Goal: Communication & Community: Answer question/provide support

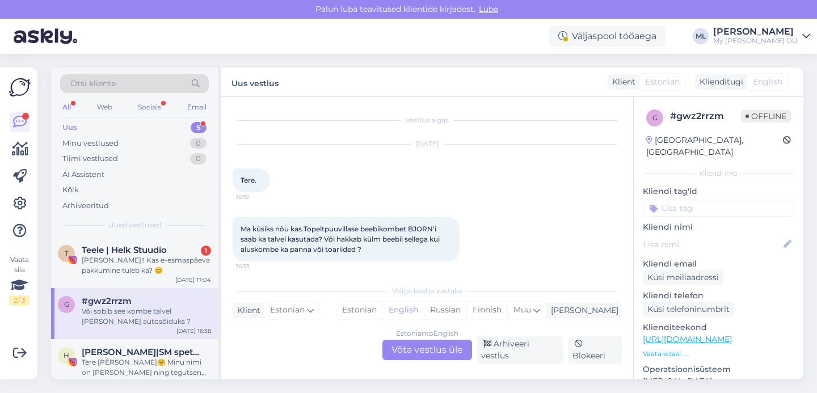
scroll to position [175, 0]
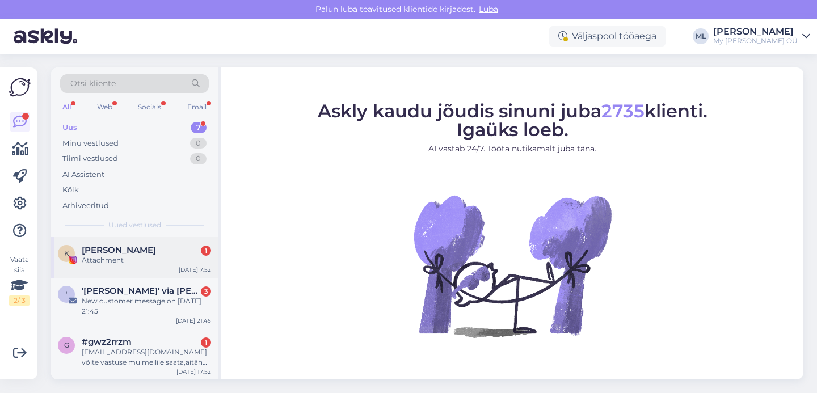
click at [96, 259] on div "Attachment" at bounding box center [146, 260] width 129 height 10
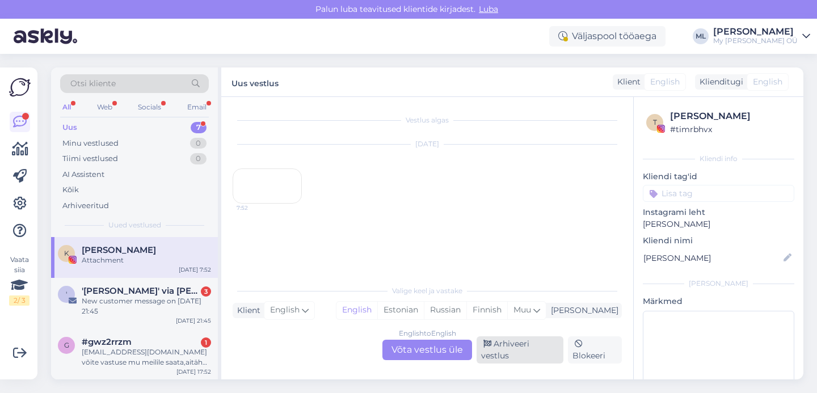
click at [507, 351] on div "Arhiveeri vestlus" at bounding box center [519, 349] width 87 height 27
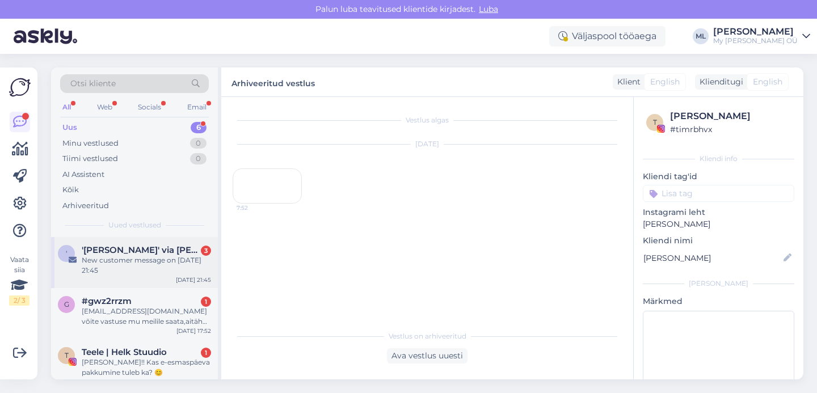
click at [111, 270] on div "New customer message on [DATE] 21:45" at bounding box center [146, 265] width 129 height 20
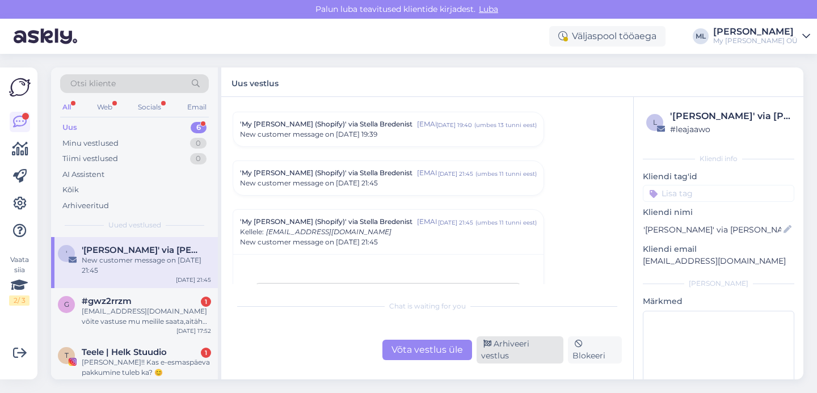
click at [522, 355] on div "Arhiveeri vestlus" at bounding box center [519, 349] width 87 height 27
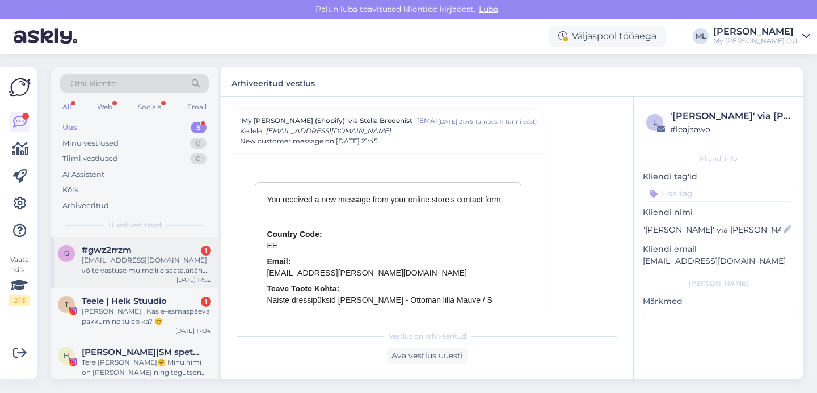
click at [125, 274] on div "[EMAIL_ADDRESS][DOMAIN_NAME] võite vastuse mu meilile saata,aitäh 😊" at bounding box center [146, 265] width 129 height 20
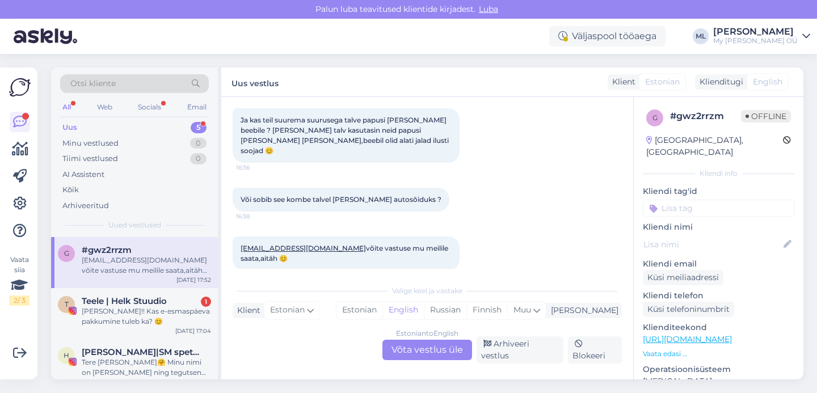
scroll to position [234, 0]
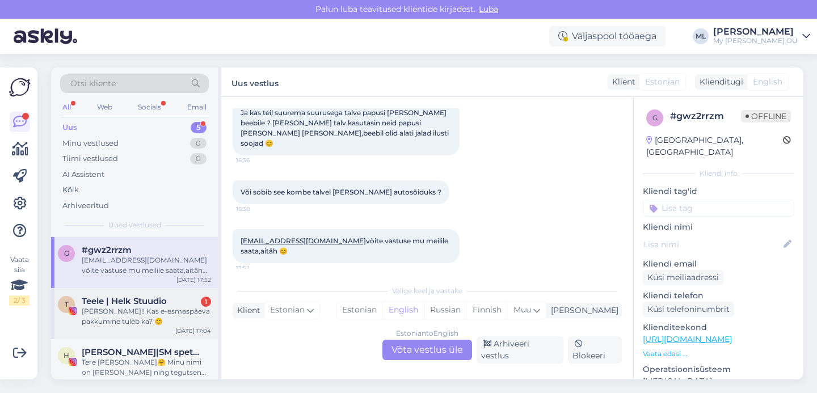
click at [92, 306] on div "[PERSON_NAME]!! Kas e-esmaspäeva pakkumine tuleb ka? 😊" at bounding box center [146, 316] width 129 height 20
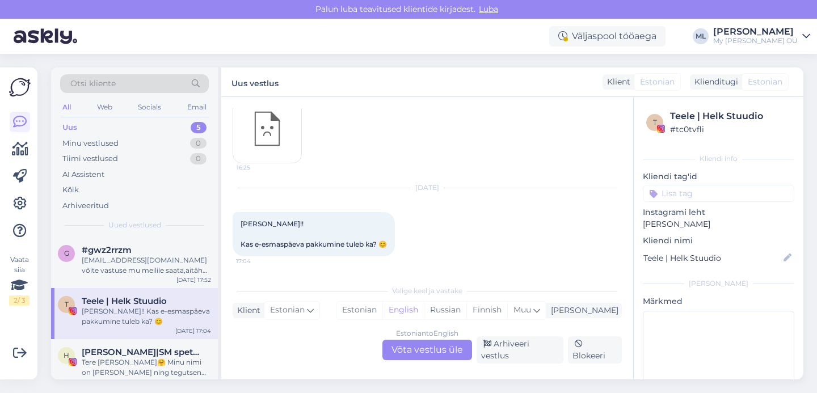
scroll to position [9635, 0]
click at [430, 352] on div "Estonian to English Võta vestlus üle" at bounding box center [427, 350] width 90 height 20
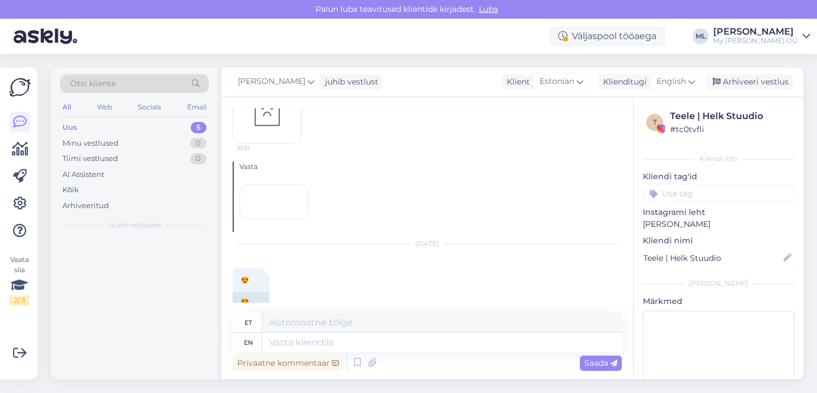
scroll to position [11356, 0]
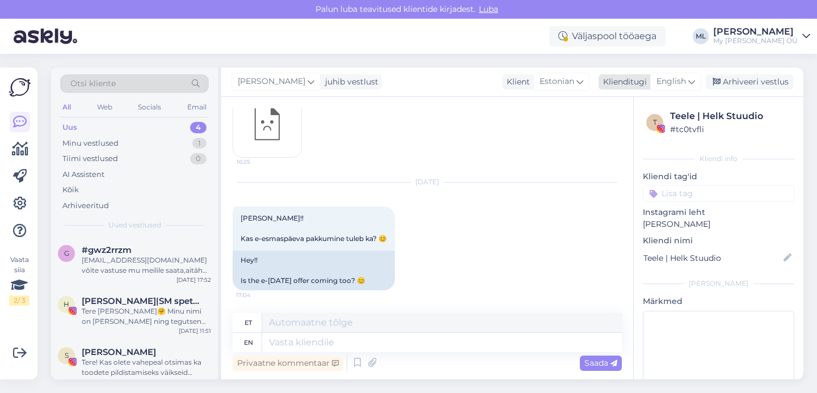
click at [682, 83] on span "English" at bounding box center [670, 81] width 29 height 12
type input "est"
click at [634, 128] on link "Estonian" at bounding box center [650, 132] width 125 height 18
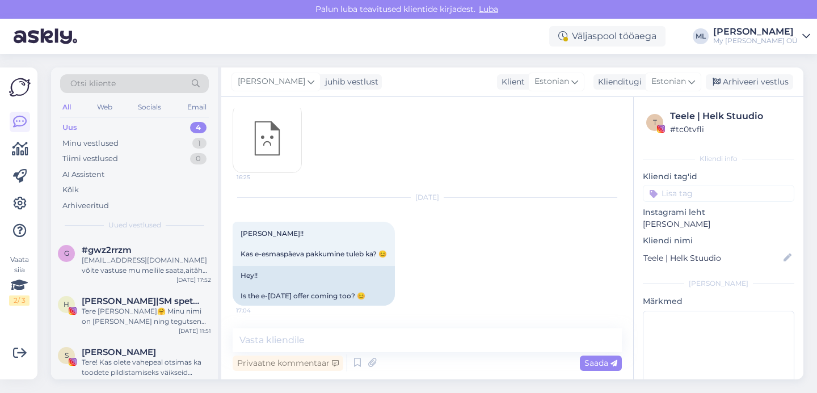
scroll to position [11353, 0]
click at [378, 337] on textarea at bounding box center [427, 340] width 389 height 24
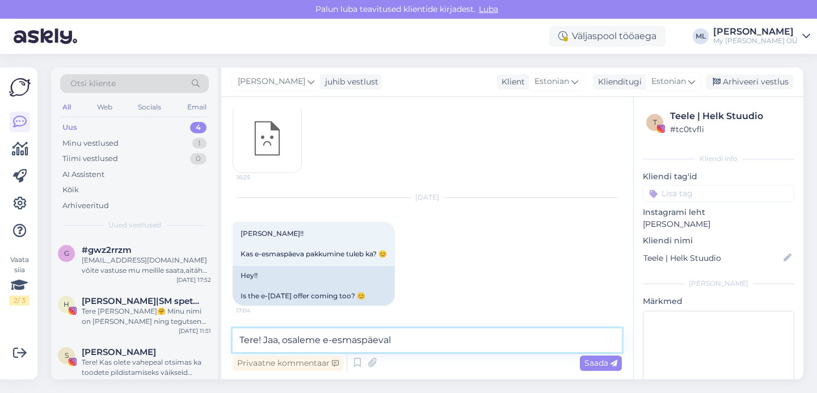
click at [319, 339] on textarea "Tere! Jaa, osaleme e-esmaspäeval" at bounding box center [427, 340] width 389 height 24
click at [395, 339] on textarea "Tere! Jaa, võtame e-esmaspäeval" at bounding box center [427, 340] width 389 height 24
click at [445, 343] on textarea "Tere! Jaa, võtame e-esmaspäevast ka osa" at bounding box center [427, 340] width 389 height 24
type textarea "Tere! Jaa, võtame e-esmaspäevast ka osa ☺️"
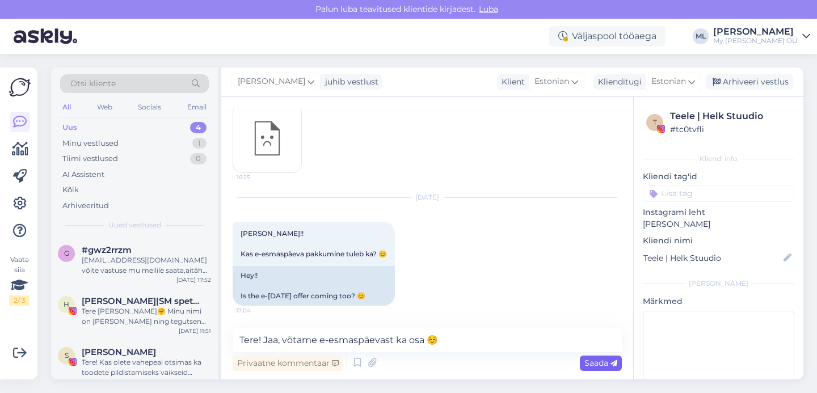
click at [588, 362] on span "Saada" at bounding box center [600, 363] width 33 height 10
click at [721, 87] on div "Arhiveeri vestlus" at bounding box center [749, 81] width 87 height 15
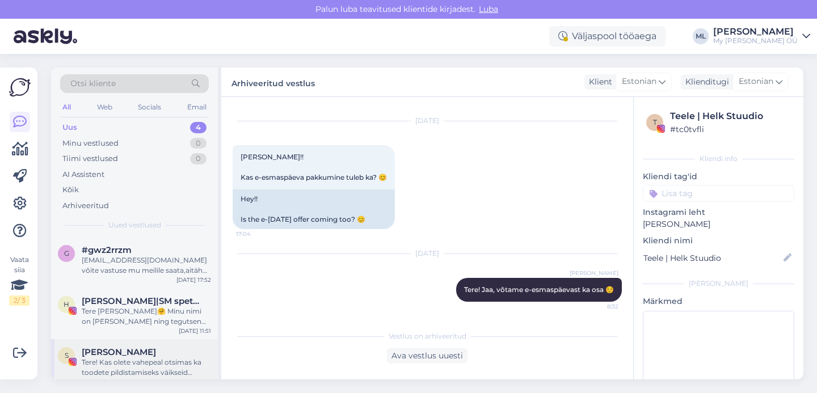
click at [113, 358] on div "Tere! Kas olete vahepeal otsimas ka toodete pildistamiseks väikseid modelle? Mu…" at bounding box center [146, 367] width 129 height 20
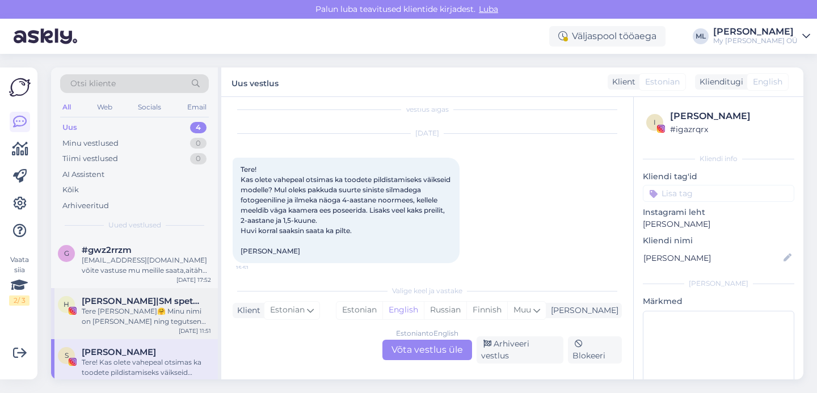
click at [106, 323] on div "Tere [PERSON_NAME]🤗 Minu nimi on [PERSON_NAME] ning tegutsen Instagramis sisulo…" at bounding box center [146, 316] width 129 height 20
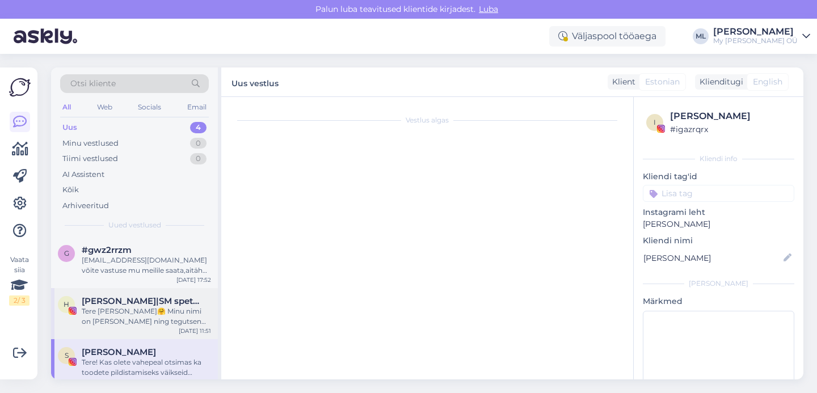
scroll to position [24, 0]
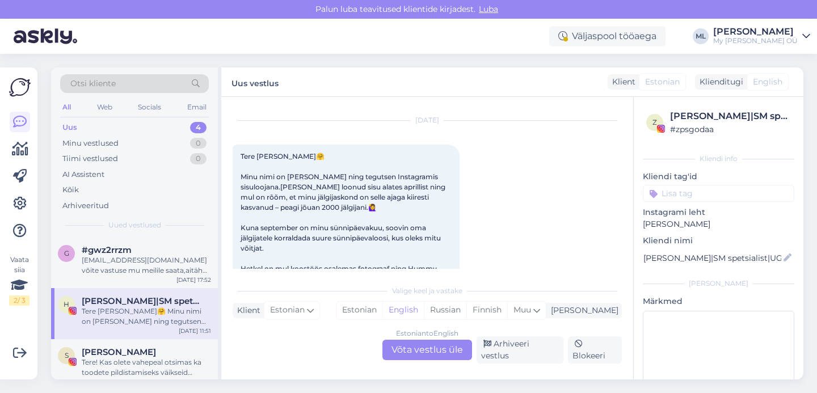
click at [74, 133] on div "Uus" at bounding box center [69, 127] width 15 height 11
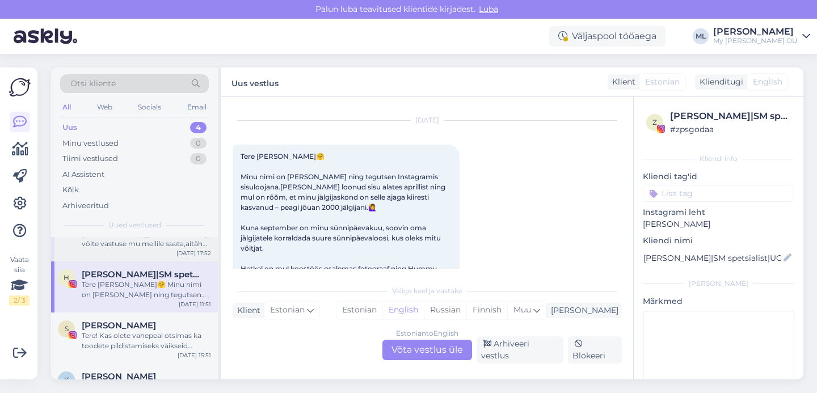
scroll to position [0, 0]
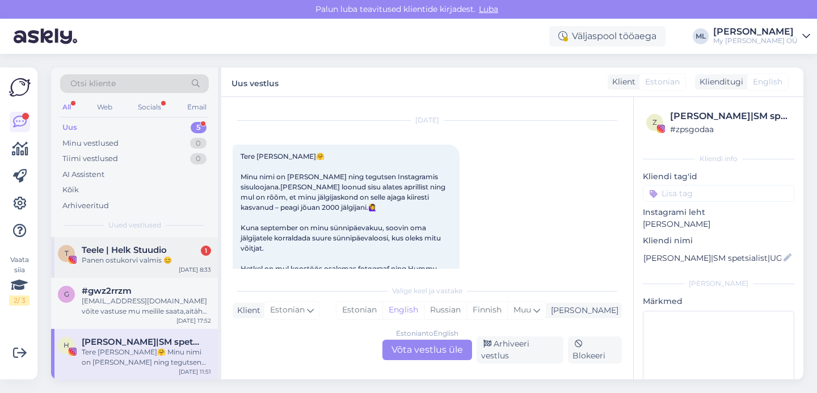
click at [154, 246] on span "Teele | Helk Stuudio" at bounding box center [124, 250] width 85 height 10
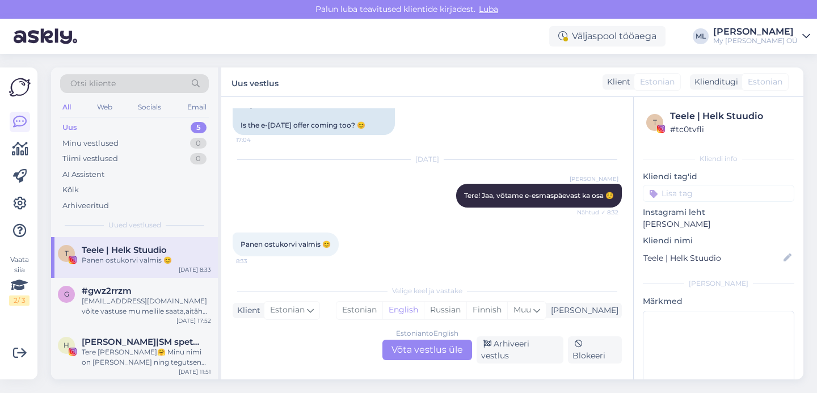
scroll to position [11517, 0]
click at [526, 358] on div "Arhiveeri vestlus" at bounding box center [519, 349] width 87 height 27
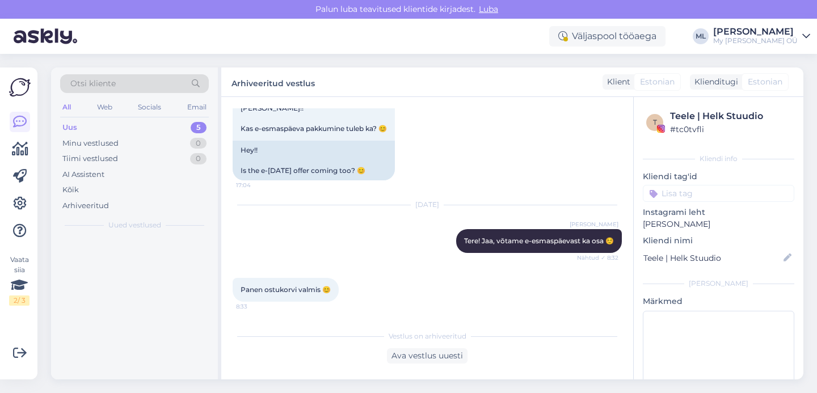
scroll to position [11478, 0]
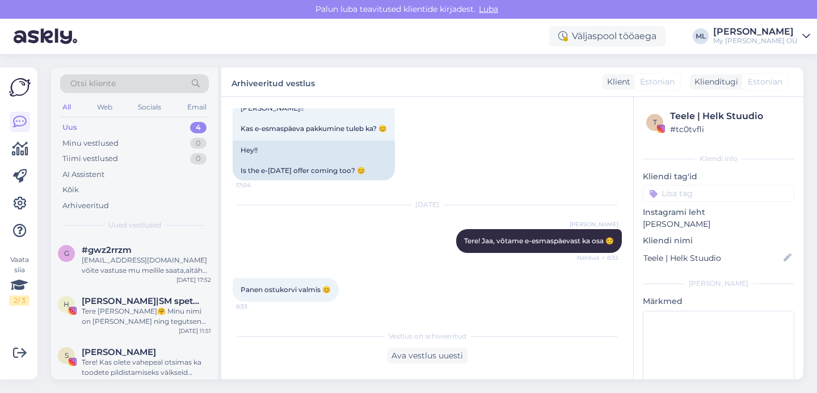
click at [83, 130] on div "Uus 4" at bounding box center [134, 128] width 149 height 16
click at [62, 125] on div "Uus" at bounding box center [69, 127] width 15 height 11
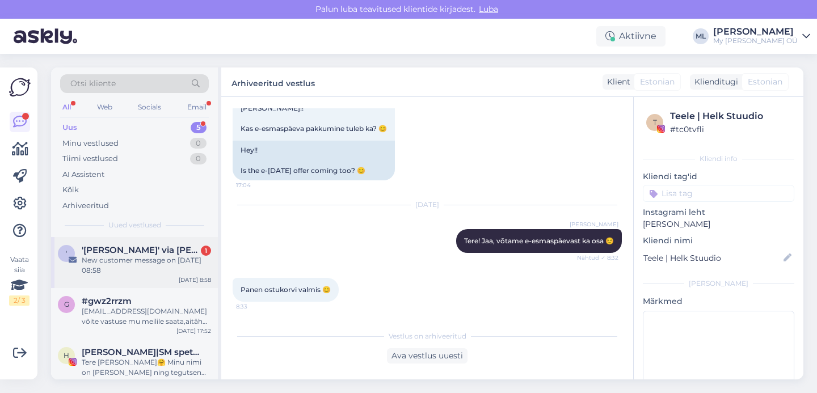
click at [121, 265] on div "New customer message on [DATE] 08:58" at bounding box center [146, 265] width 129 height 20
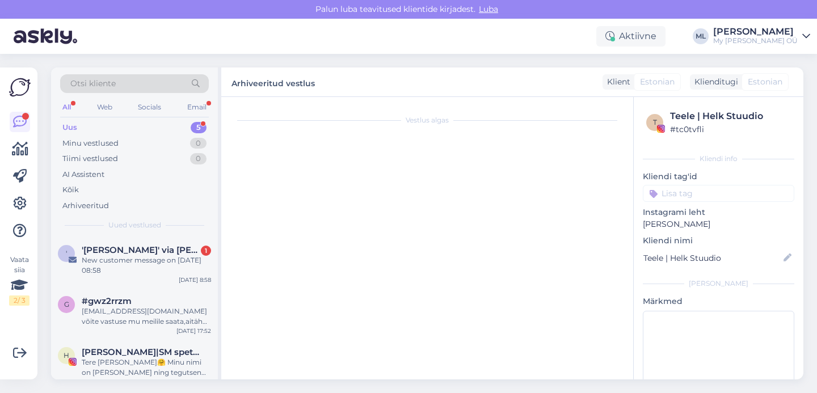
scroll to position [4832, 0]
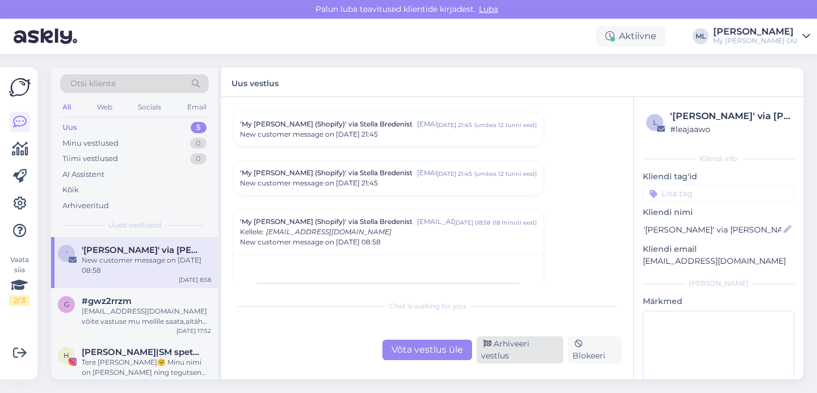
click at [504, 357] on div "Arhiveeri vestlus" at bounding box center [519, 349] width 87 height 27
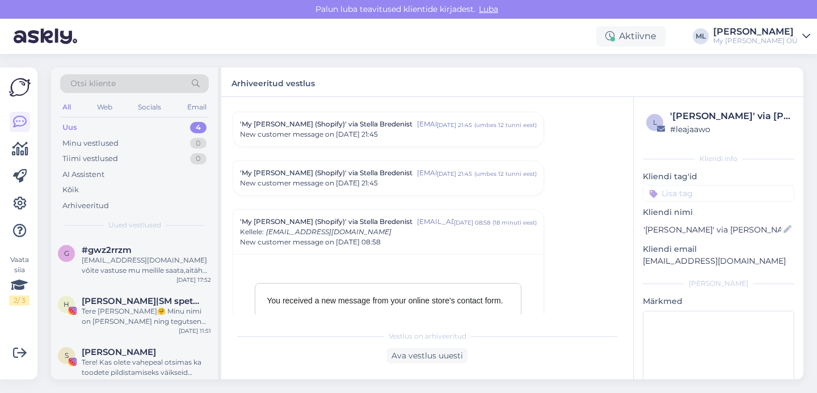
scroll to position [4933, 0]
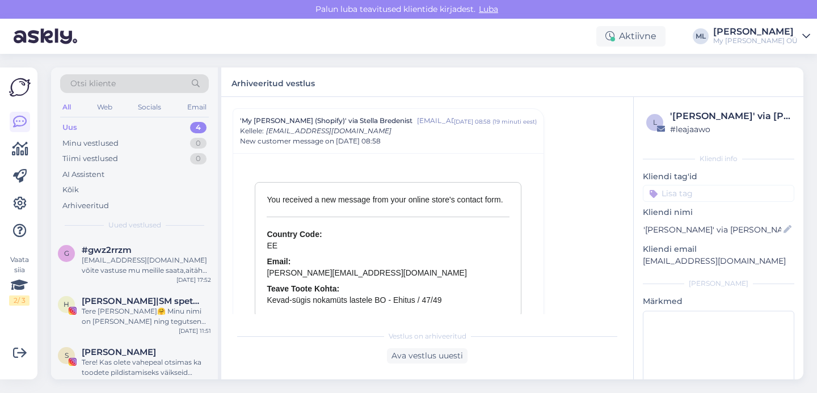
click at [66, 129] on div "Uus" at bounding box center [69, 127] width 15 height 11
click at [97, 121] on div "Uus 4" at bounding box center [134, 128] width 149 height 16
click at [143, 251] on div "#gwz2rrzm" at bounding box center [146, 250] width 129 height 10
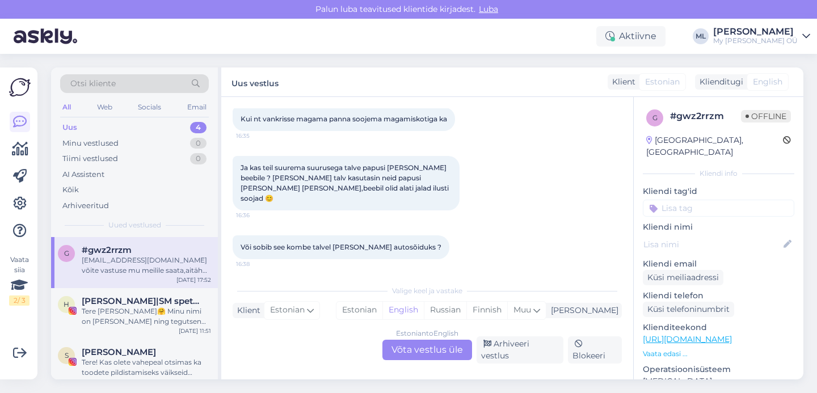
scroll to position [234, 0]
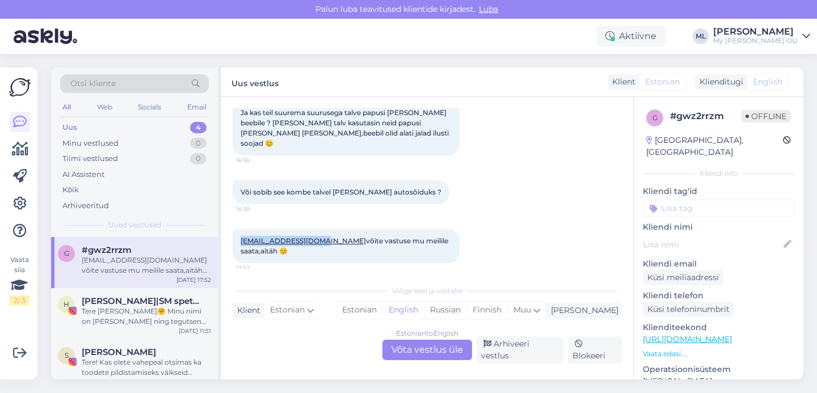
drag, startPoint x: 319, startPoint y: 243, endPoint x: 239, endPoint y: 243, distance: 80.0
click at [239, 243] on div "[EMAIL_ADDRESS][DOMAIN_NAME] võite vastuse mu meilile saata,aitäh 😊 17:52" at bounding box center [346, 246] width 227 height 34
copy link "[EMAIL_ADDRESS][DOMAIN_NAME]"
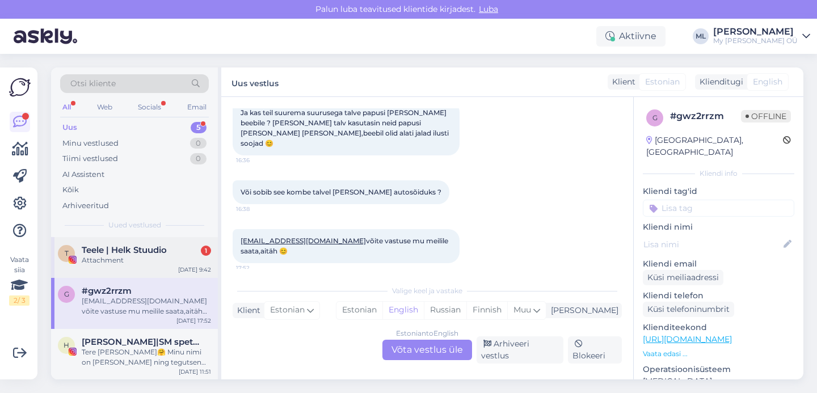
click at [104, 244] on div "T [PERSON_NAME] | Helk Stuudio 1 Attachment [DATE] 9:42" at bounding box center [134, 257] width 167 height 41
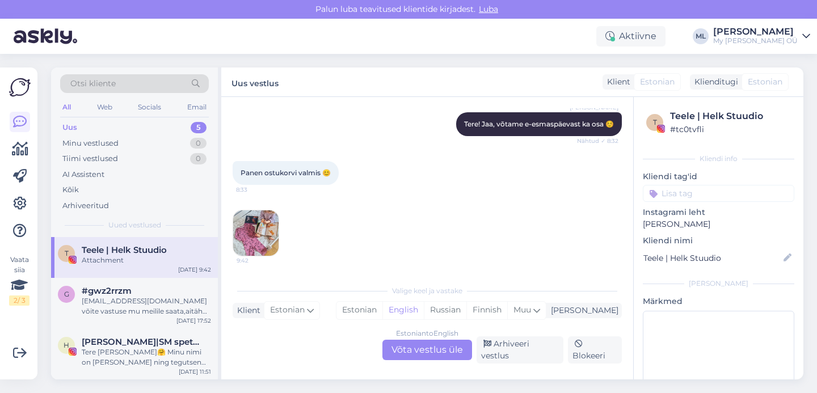
scroll to position [11588, 0]
click at [264, 247] on img at bounding box center [255, 232] width 45 height 45
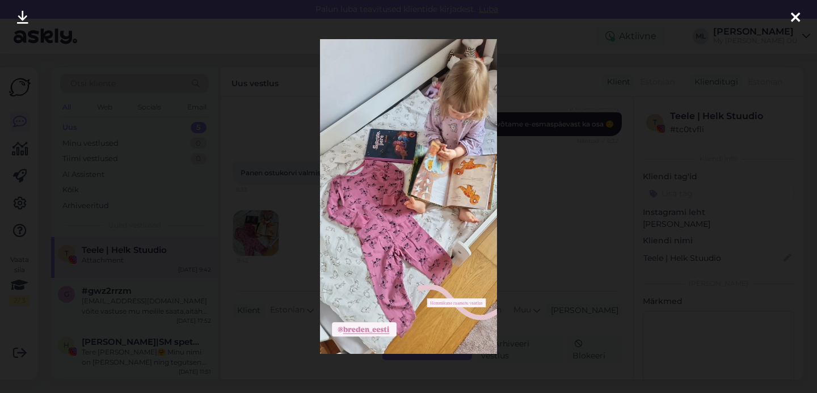
click at [797, 14] on icon at bounding box center [795, 18] width 9 height 15
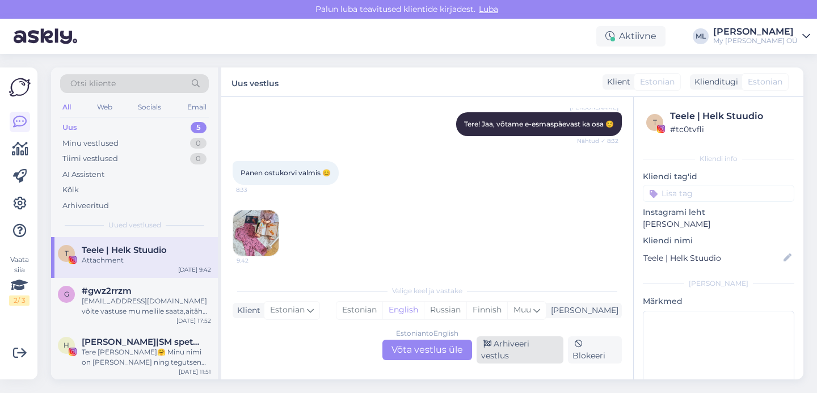
click at [491, 351] on div "Arhiveeri vestlus" at bounding box center [519, 349] width 87 height 27
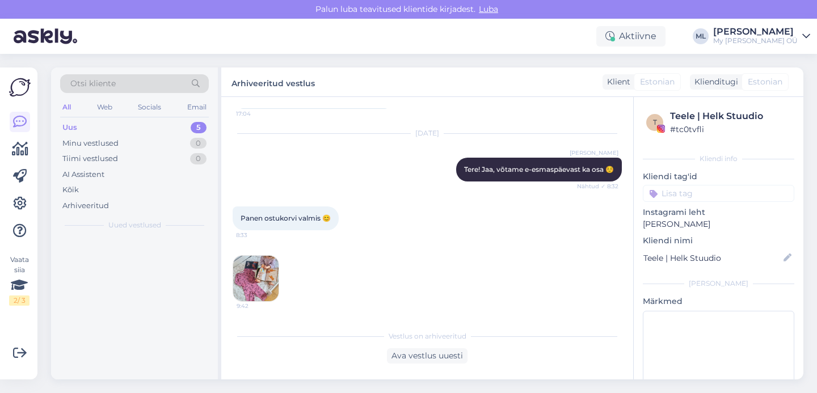
scroll to position [11550, 0]
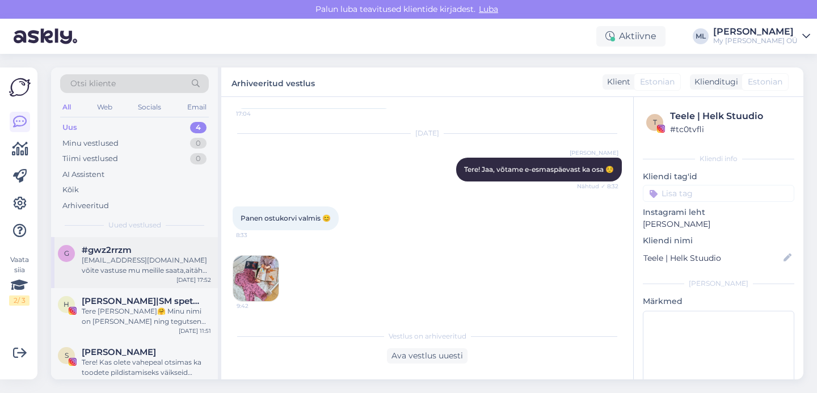
click at [137, 265] on div "[EMAIL_ADDRESS][DOMAIN_NAME] võite vastuse mu meilile saata,aitäh 😊" at bounding box center [146, 265] width 129 height 20
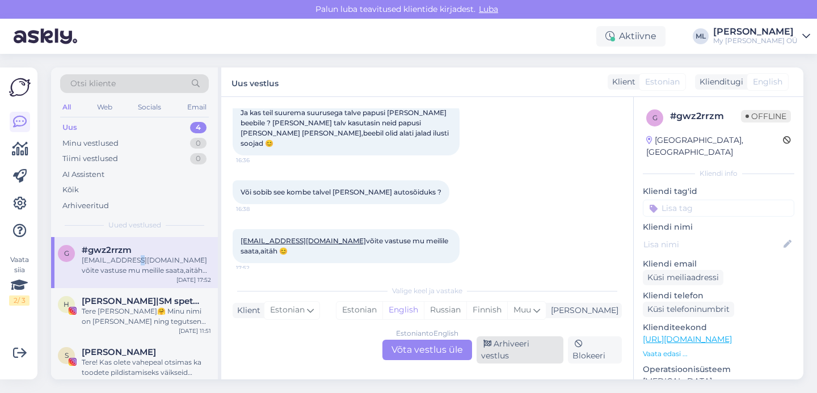
click at [529, 350] on div "Arhiveeri vestlus" at bounding box center [519, 349] width 87 height 27
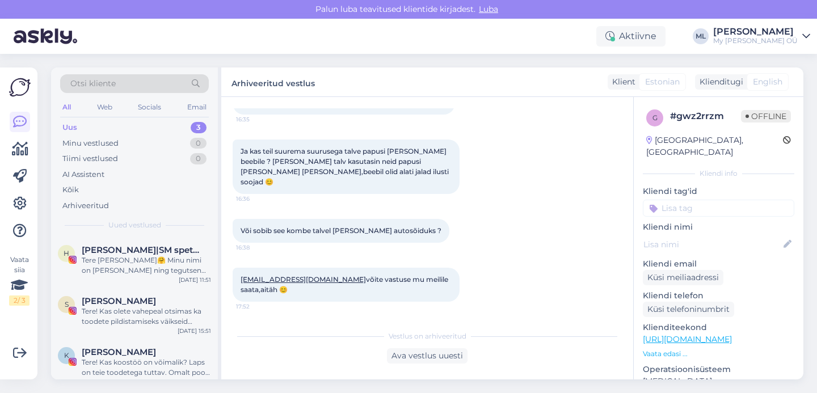
scroll to position [0, 0]
click at [88, 129] on div "Uus 3" at bounding box center [134, 128] width 149 height 16
